Goal: Communication & Community: Answer question/provide support

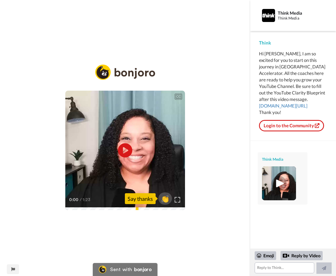
click at [120, 147] on icon at bounding box center [125, 150] width 14 height 14
click at [295, 257] on div "Reply by Video" at bounding box center [301, 255] width 42 height 9
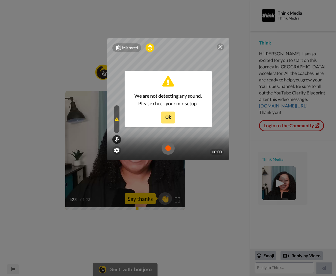
click at [168, 119] on button "Ok" at bounding box center [168, 118] width 14 height 12
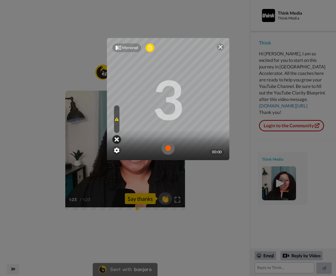
click at [115, 138] on icon at bounding box center [116, 139] width 4 height 5
click at [126, 48] on div "Mirrored" at bounding box center [130, 47] width 16 height 5
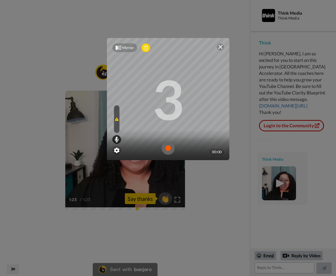
click at [126, 48] on div "Mirror" at bounding box center [128, 47] width 12 height 5
click at [115, 136] on div at bounding box center [116, 139] width 9 height 9
click at [116, 150] on img at bounding box center [116, 150] width 5 height 5
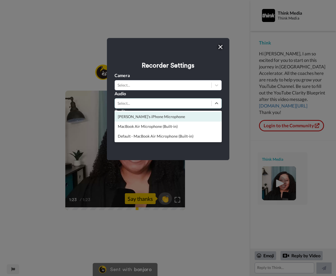
click at [133, 102] on div "Select..." at bounding box center [162, 103] width 91 height 5
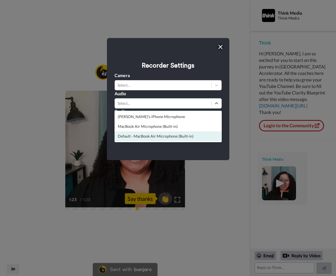
click at [135, 135] on div "Default - MacBook Air Microphone (Built-in)" at bounding box center [167, 137] width 107 height 10
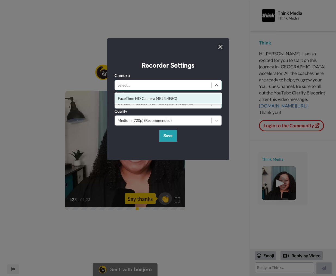
click at [123, 86] on div "Select..." at bounding box center [162, 85] width 91 height 5
click at [124, 99] on div "FaceTime HD Camera (4E23:4E8C)" at bounding box center [167, 99] width 107 height 10
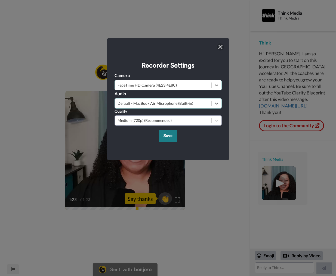
click at [169, 138] on button "Save" at bounding box center [168, 136] width 18 height 12
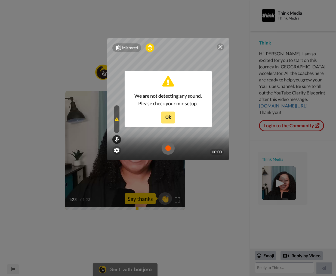
click at [168, 119] on button "Ok" at bounding box center [168, 118] width 14 height 12
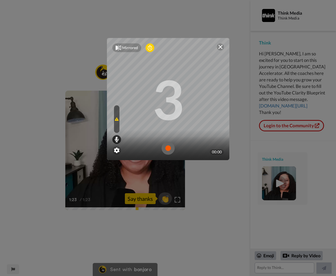
click at [169, 150] on img at bounding box center [167, 148] width 13 height 13
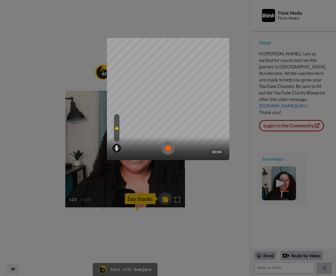
click at [170, 145] on img at bounding box center [167, 148] width 13 height 13
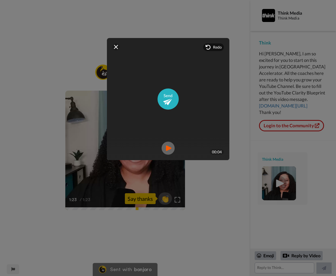
click at [166, 151] on img at bounding box center [167, 148] width 13 height 13
click at [220, 46] on img at bounding box center [220, 47] width 4 height 4
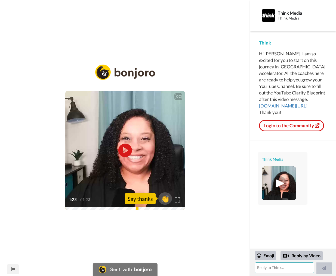
click at [273, 271] on textarea at bounding box center [283, 268] width 59 height 11
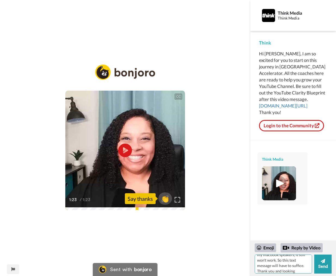
scroll to position [32, 0]
type textarea "Thank you for your thoughtful message. Unfortunately, the audio isn't working e…"
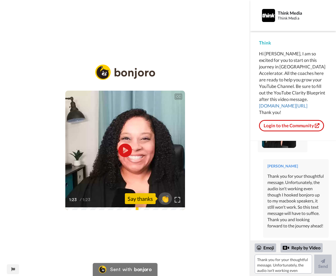
scroll to position [58, 0]
click at [274, 126] on link "Login to the Community" at bounding box center [291, 125] width 65 height 11
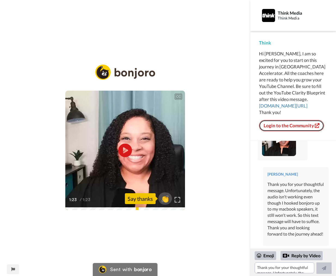
scroll to position [50, 0]
